Goal: Task Accomplishment & Management: Manage account settings

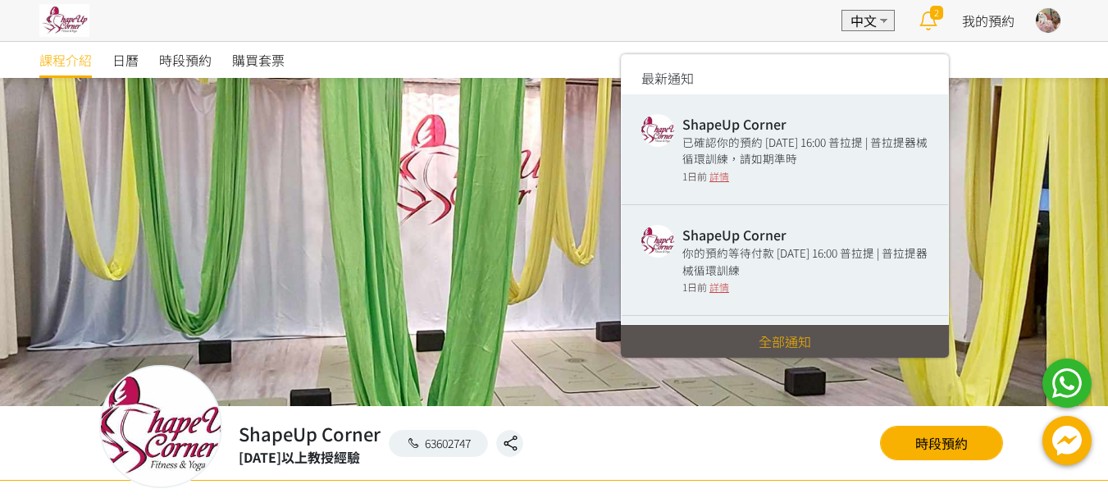
click at [931, 20] on icon at bounding box center [928, 20] width 32 height 23
click at [761, 167] on div "ShapeUp Corner 已確認你的預約 [DATE] 16:00 普拉提 | 普拉提器械循環訓練，請如期準時 1日前 詳情" at bounding box center [805, 149] width 246 height 70
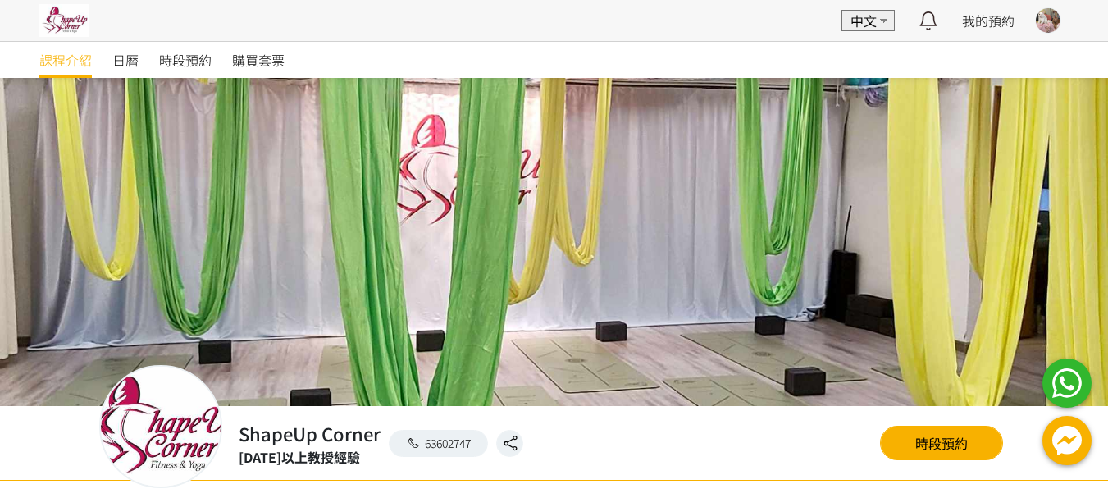
click at [1053, 16] on div at bounding box center [1047, 20] width 25 height 25
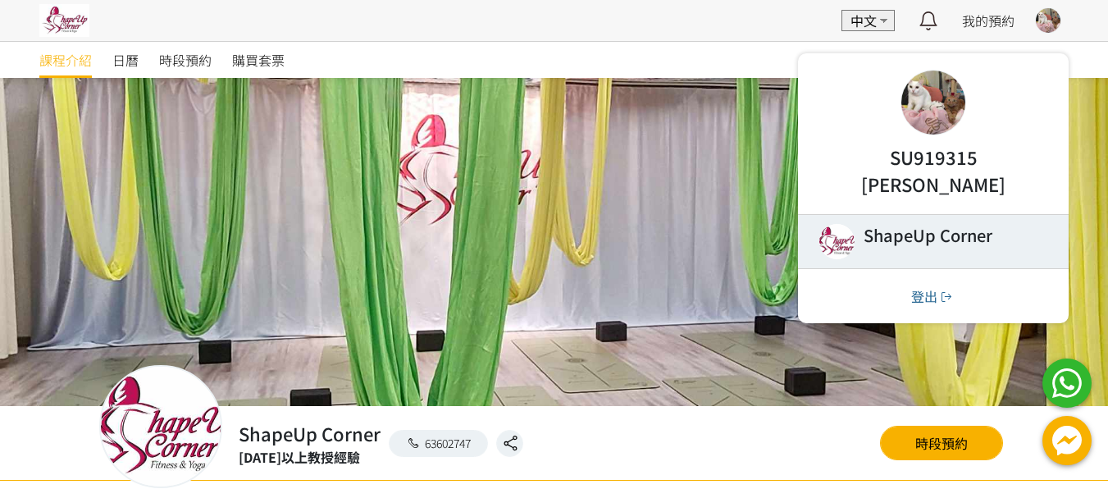
click at [921, 233] on link at bounding box center [933, 241] width 271 height 53
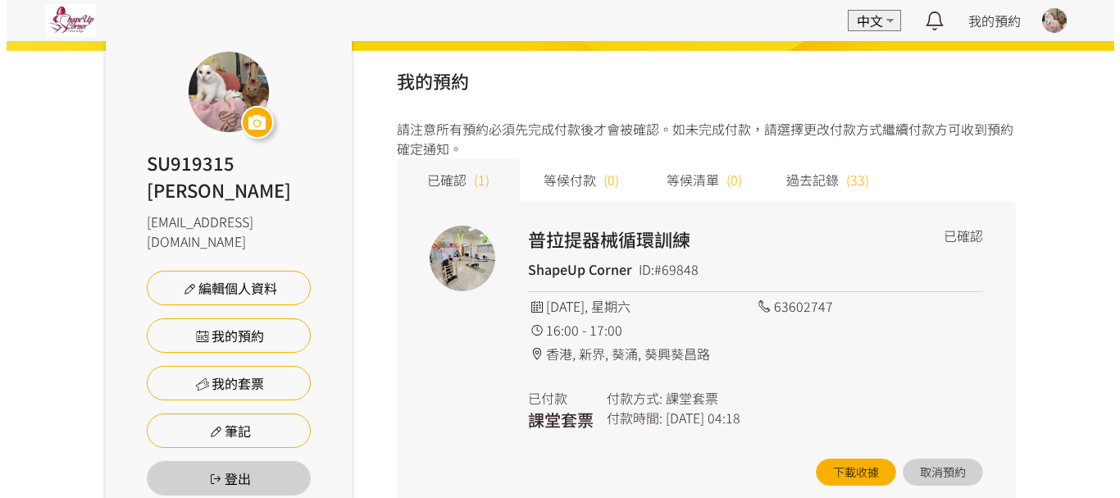
scroll to position [161, 0]
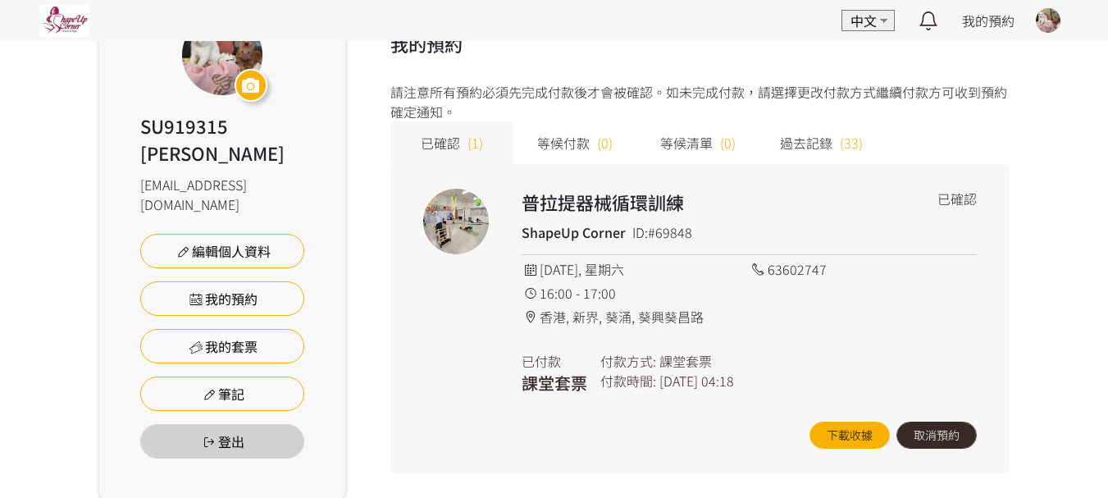
click at [956, 435] on button "取消預約" at bounding box center [936, 434] width 80 height 27
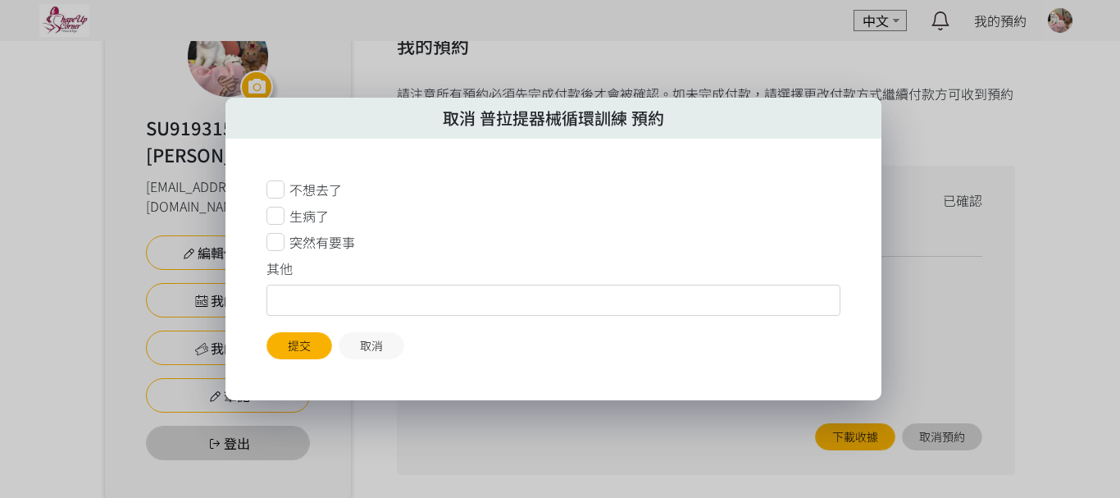
click at [280, 216] on icon at bounding box center [275, 216] width 18 height 18
click at [315, 339] on button "提交" at bounding box center [299, 345] width 66 height 27
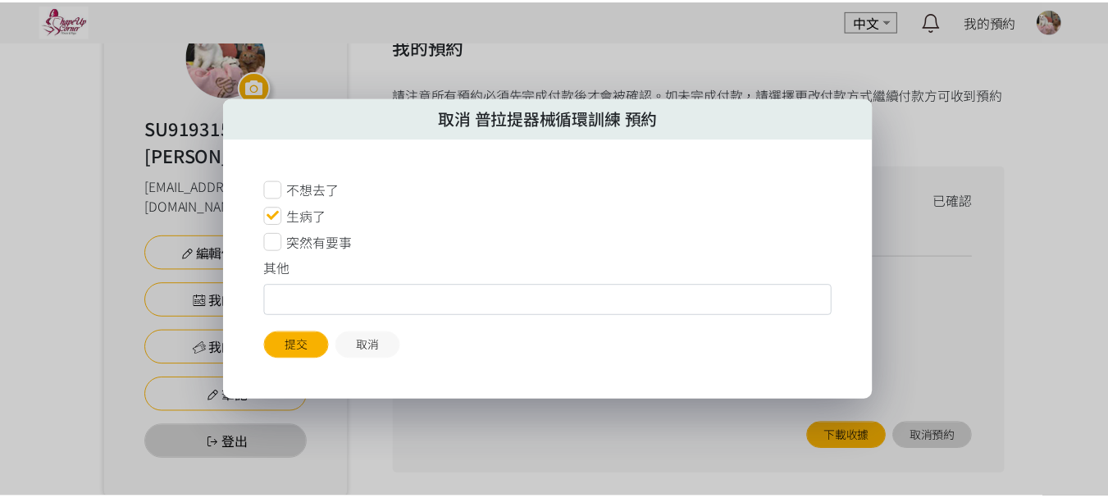
scroll to position [143, 0]
